Goal: Task Accomplishment & Management: Use online tool/utility

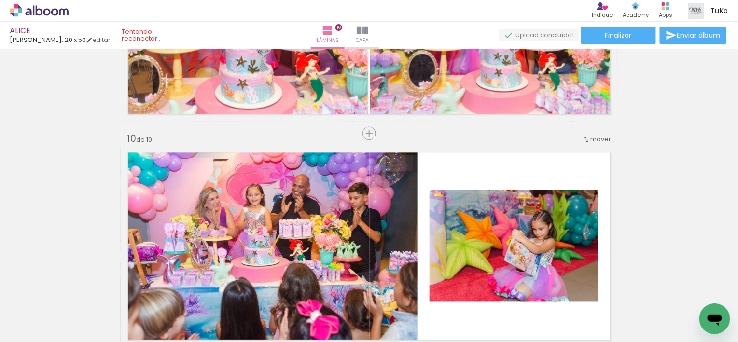
scroll to position [16155, 0]
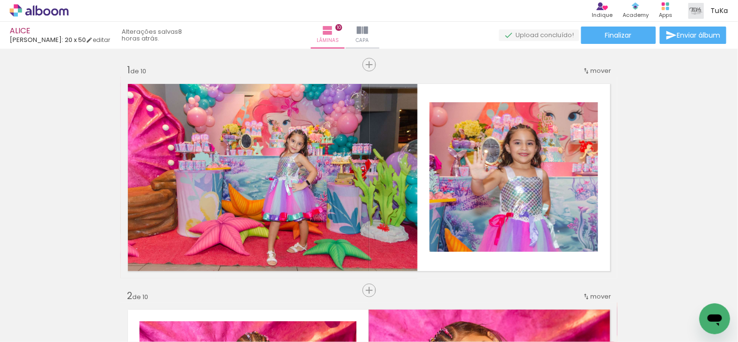
scroll to position [16155, 0]
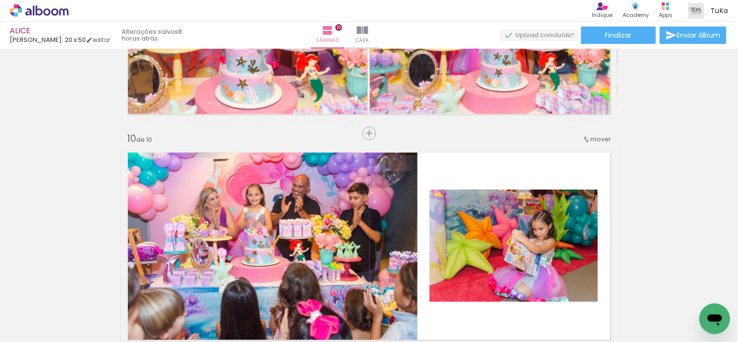
scroll to position [16155, 0]
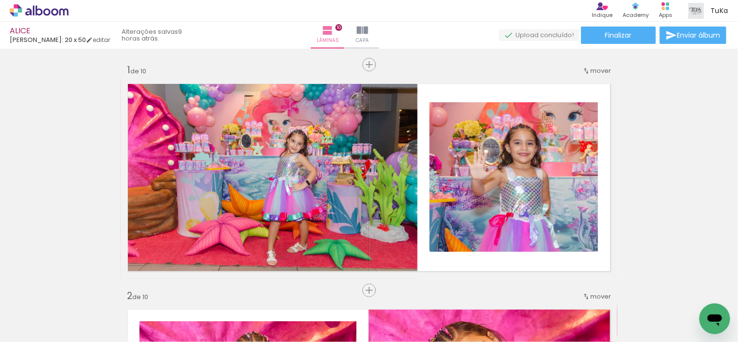
scroll to position [16155, 0]
